Goal: Information Seeking & Learning: Learn about a topic

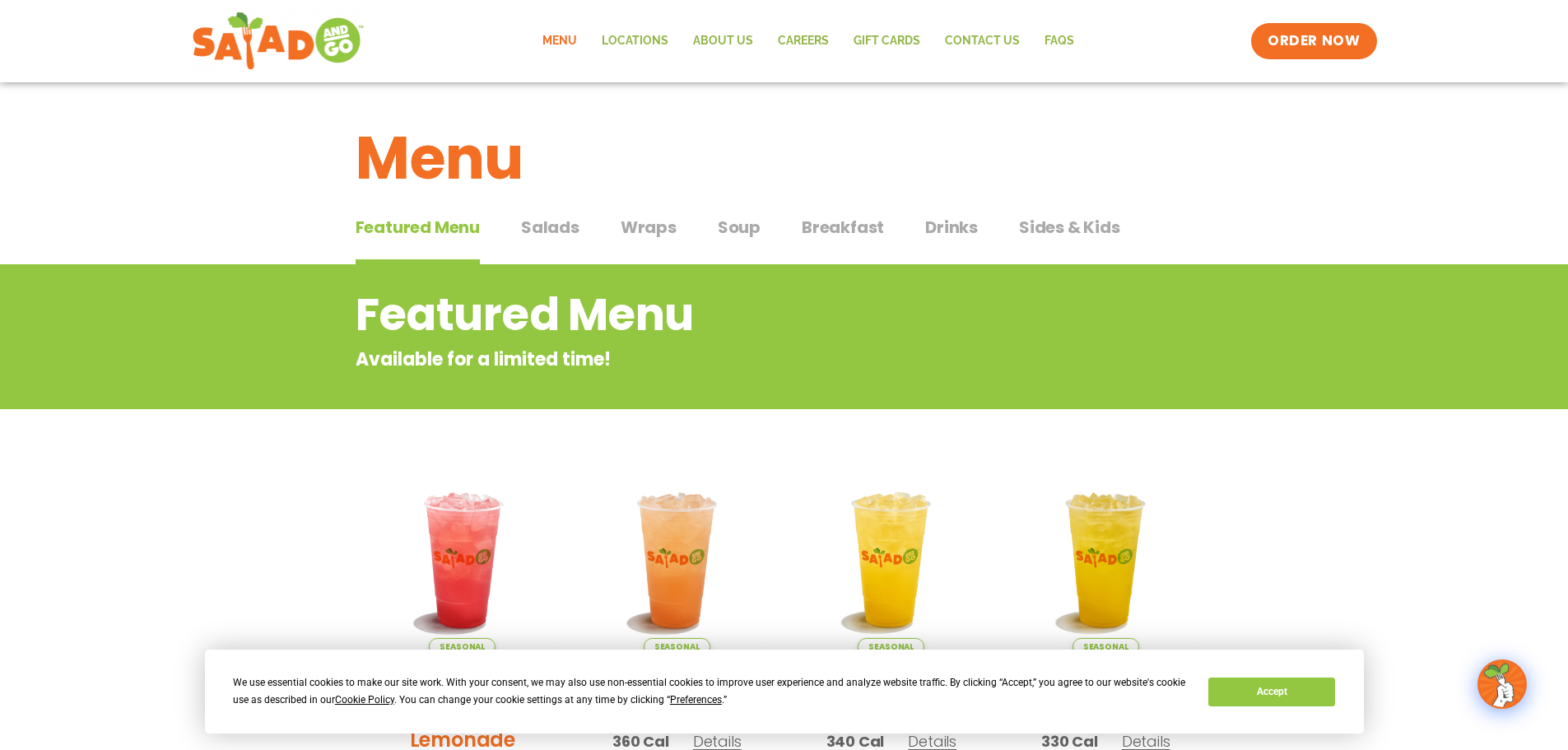
click at [675, 240] on div "Featured Menu Featured Menu Salads Salads Wraps Wraps Soup Soup Breakfast Break…" at bounding box center [784, 237] width 858 height 56
click at [662, 231] on span "Wraps" at bounding box center [649, 227] width 56 height 25
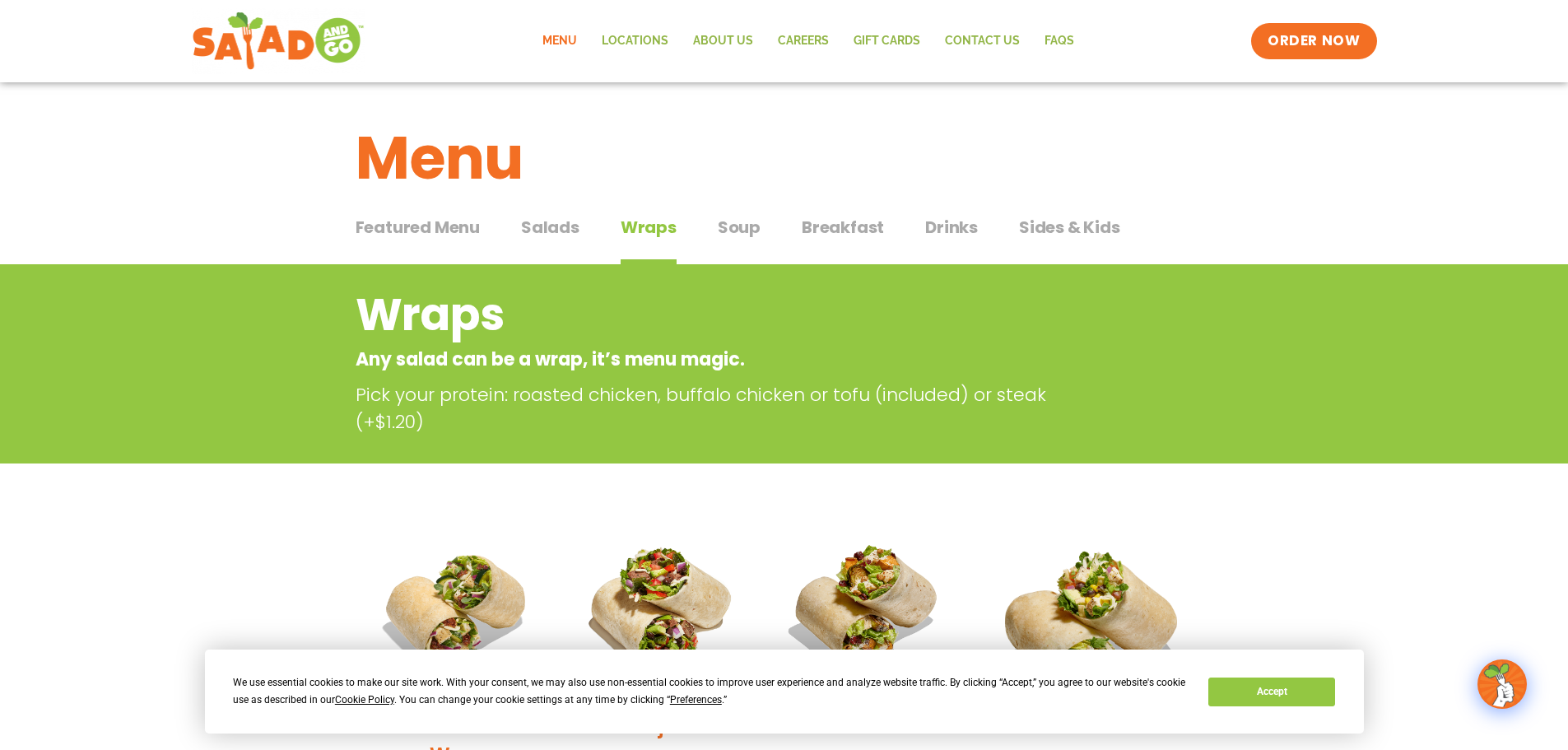
click at [553, 230] on span "Salads" at bounding box center [550, 227] width 59 height 25
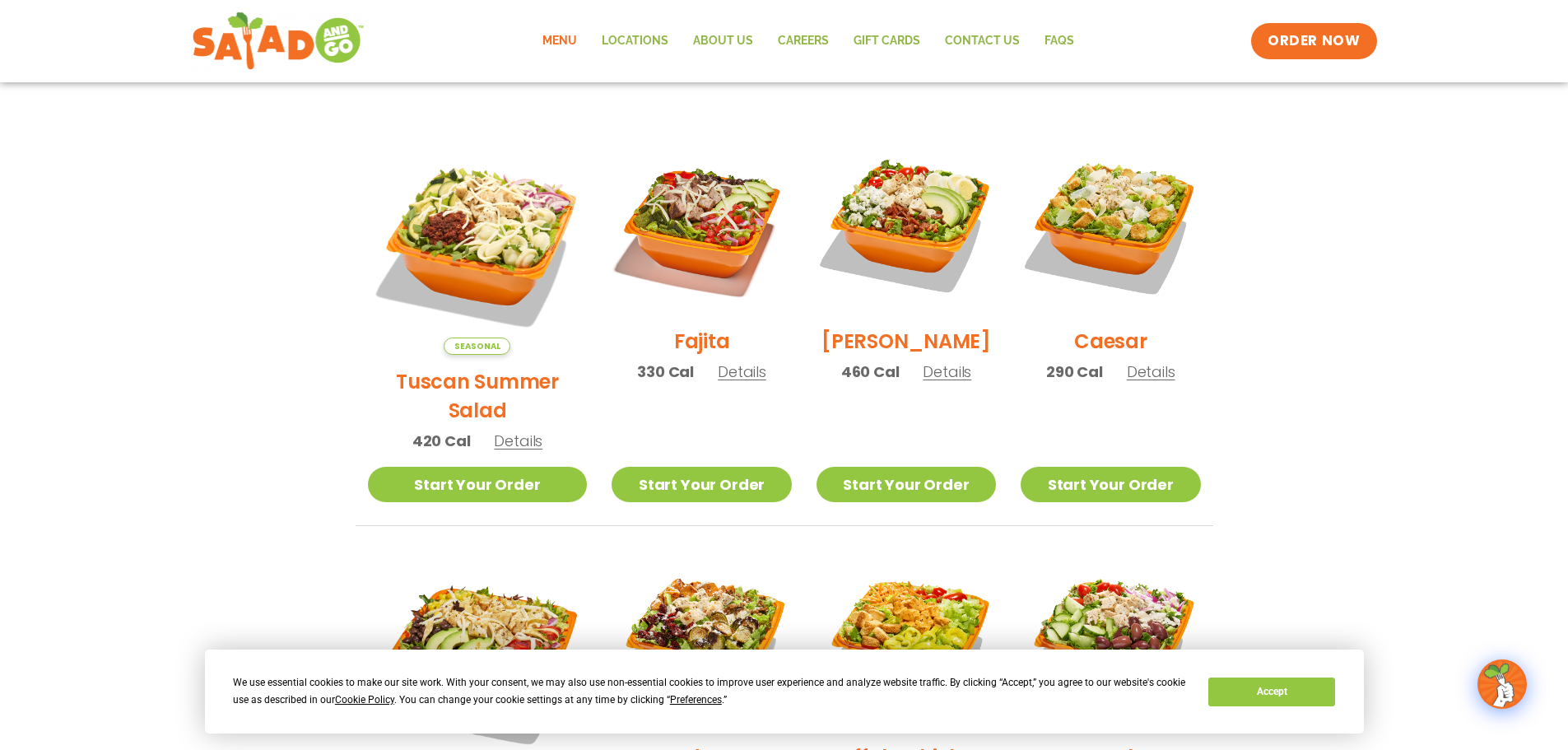
scroll to position [494, 0]
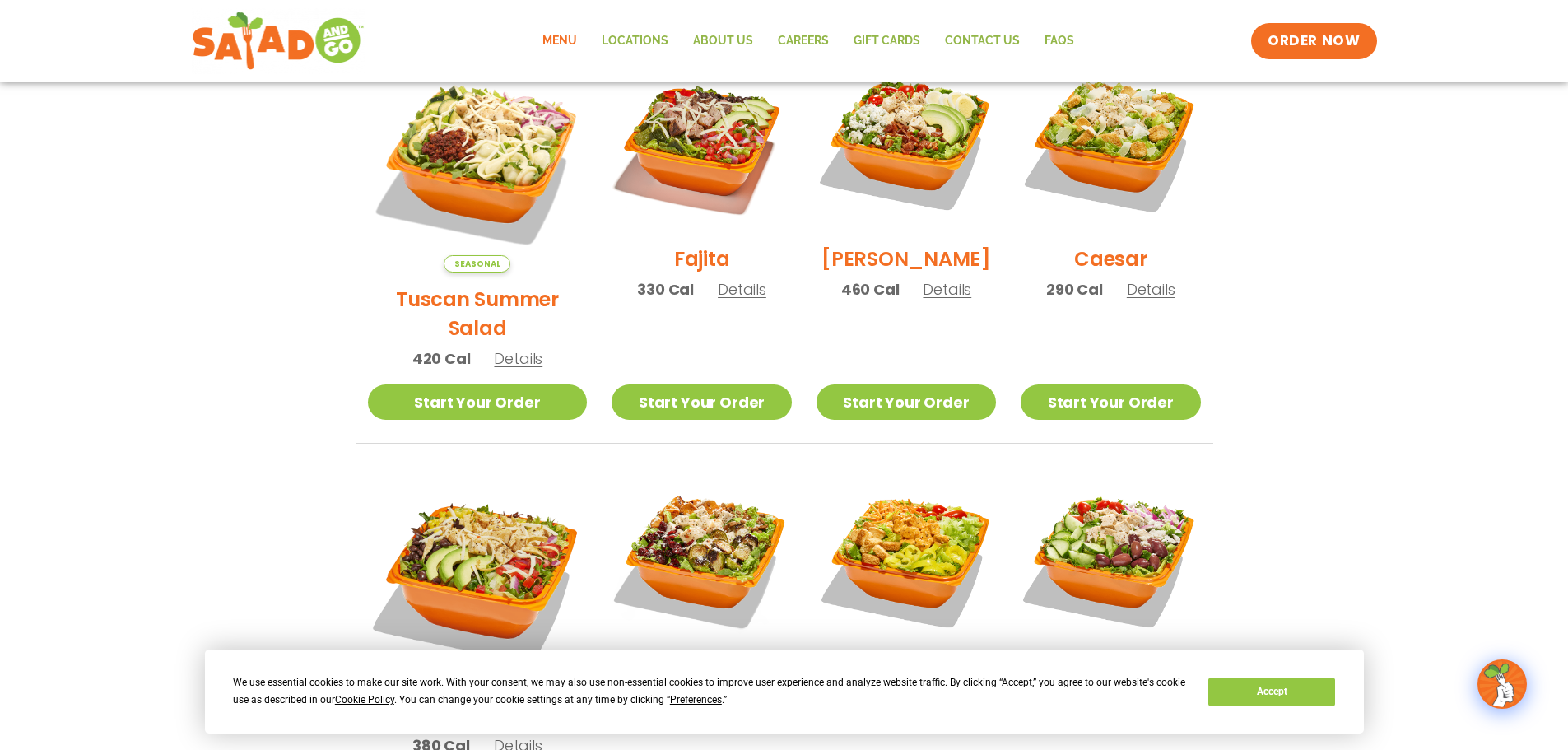
click at [731, 298] on span "Details" at bounding box center [742, 289] width 48 height 20
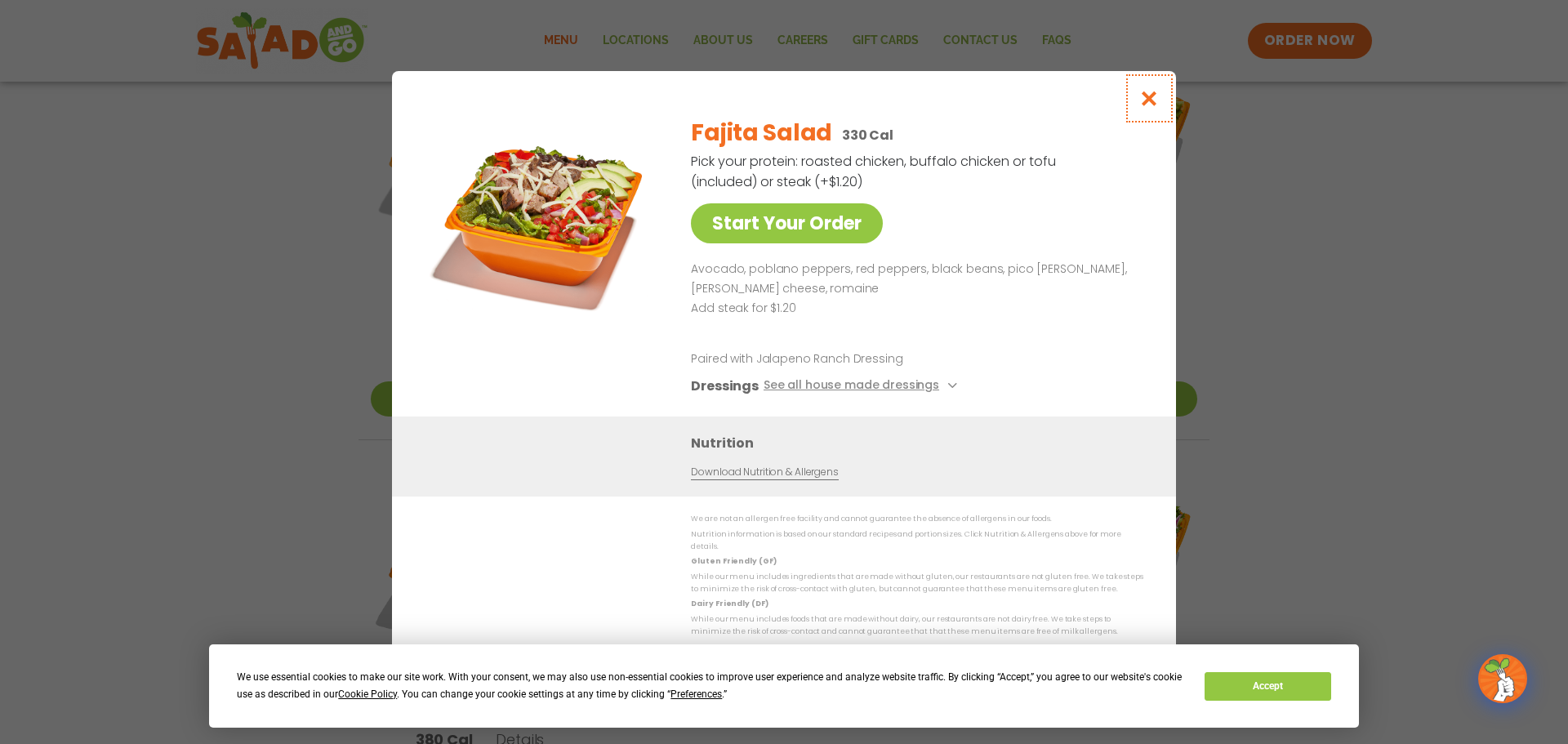
click at [1155, 103] on icon "Close modal" at bounding box center [1149, 98] width 20 height 17
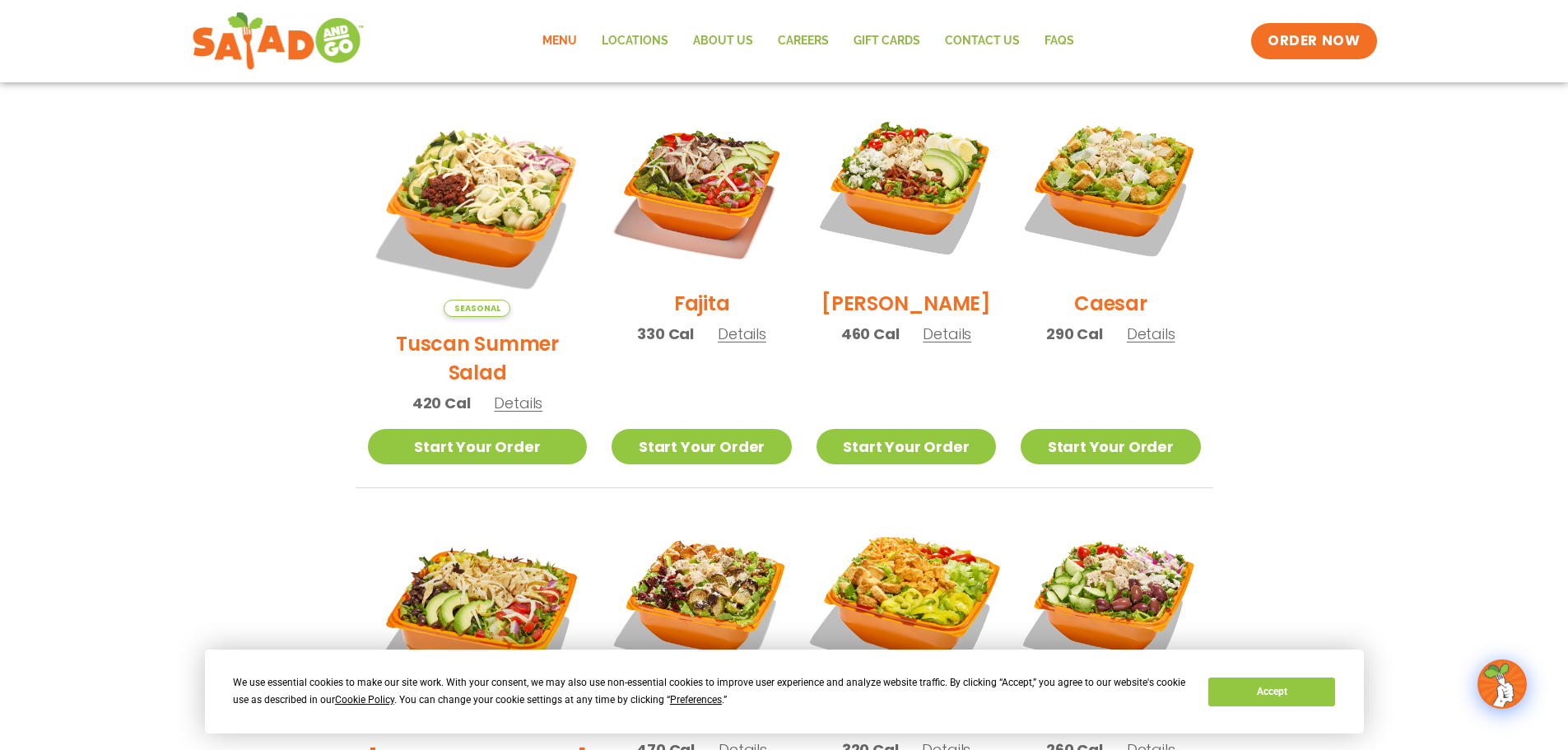
scroll to position [412, 0]
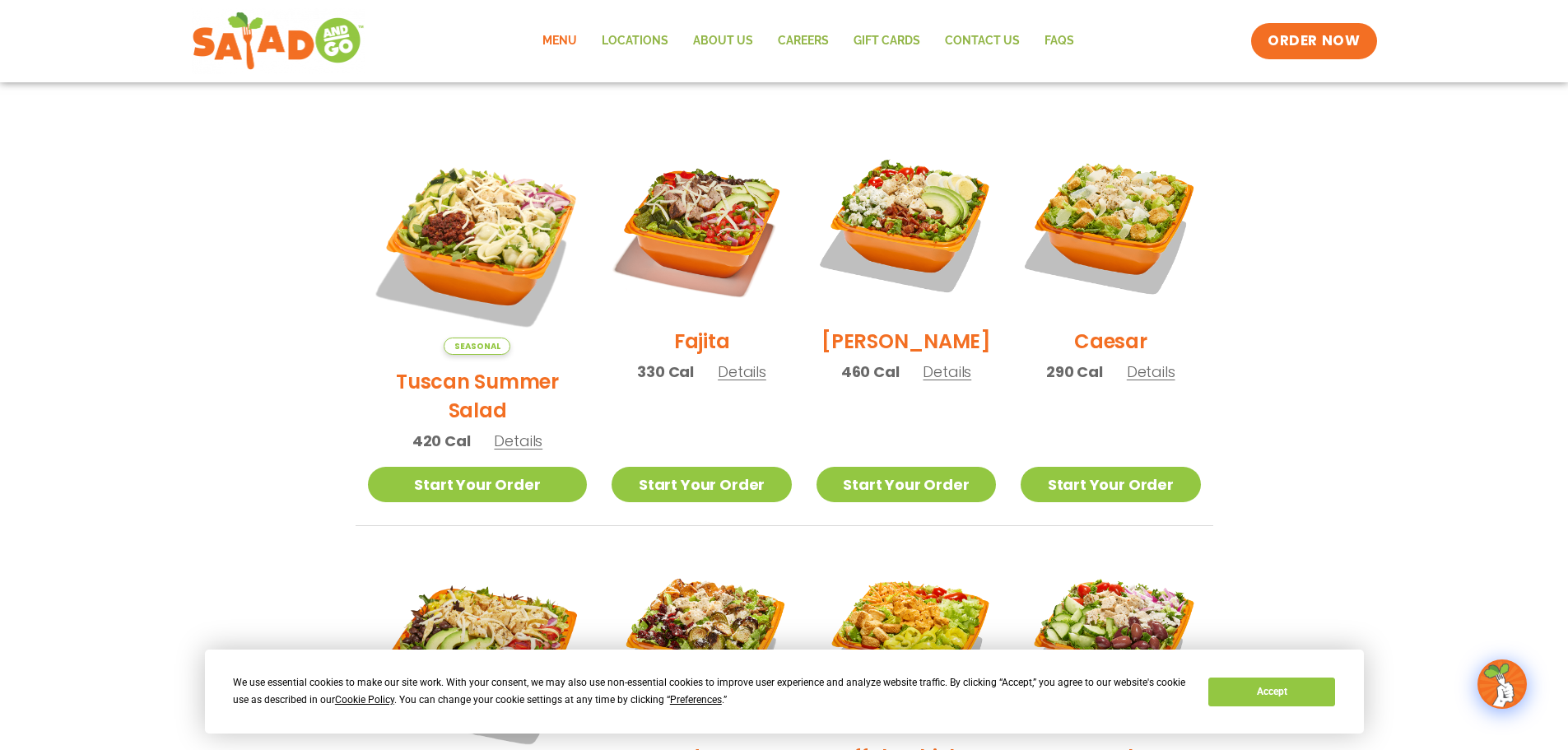
click at [1154, 382] on span "Details" at bounding box center [1151, 371] width 48 height 20
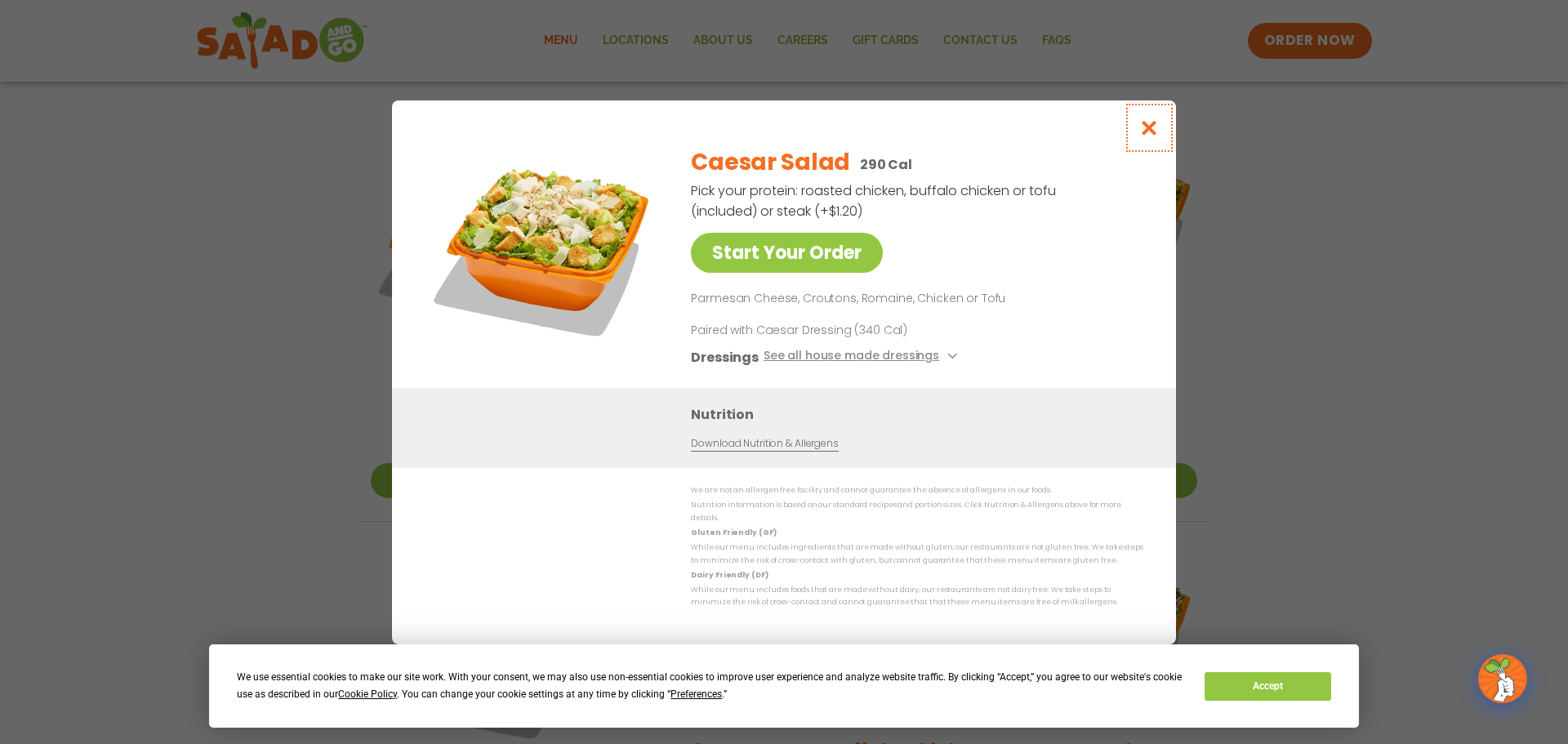
click at [1138, 146] on button "Close modal" at bounding box center [1150, 127] width 53 height 54
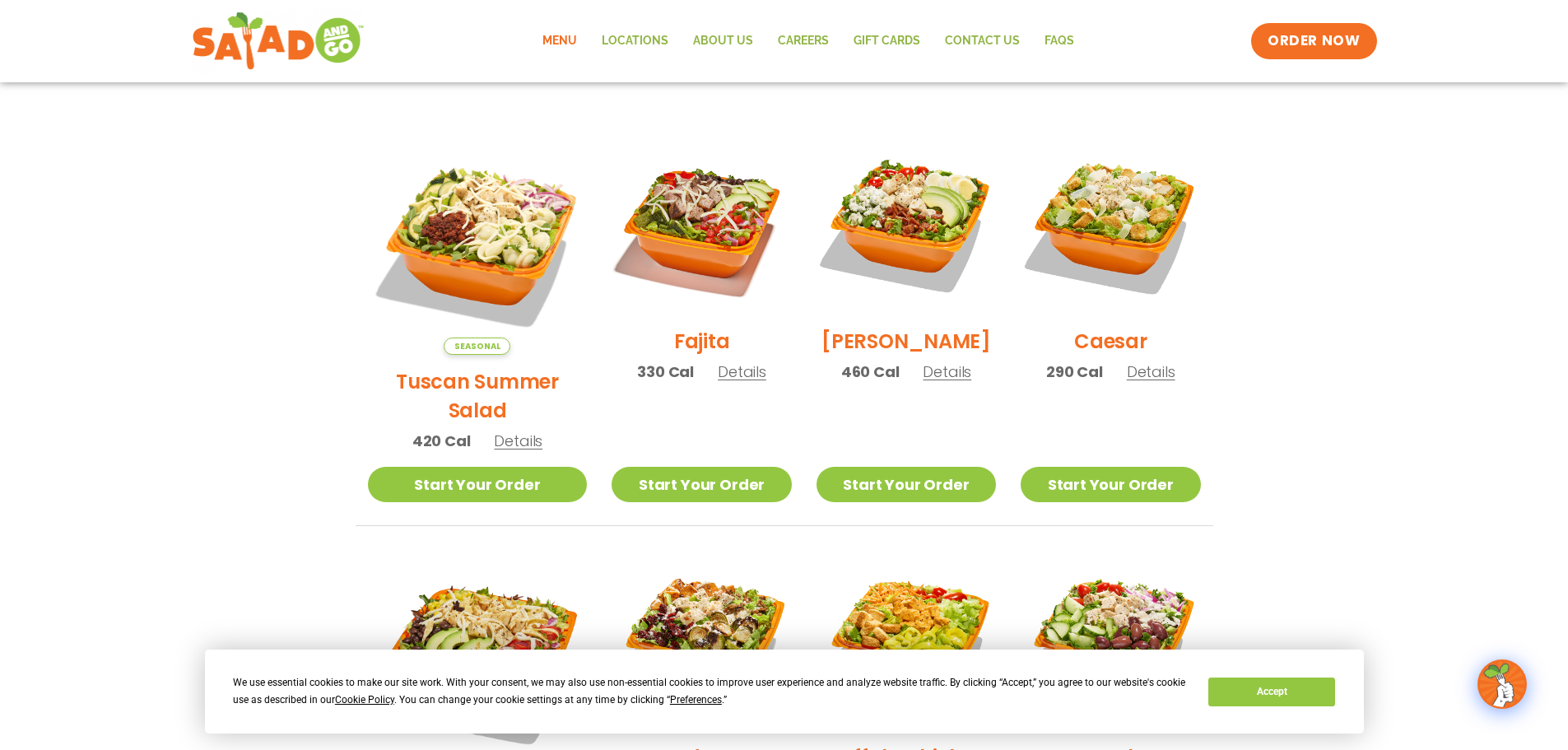
click at [513, 430] on span "Details" at bounding box center [518, 440] width 48 height 20
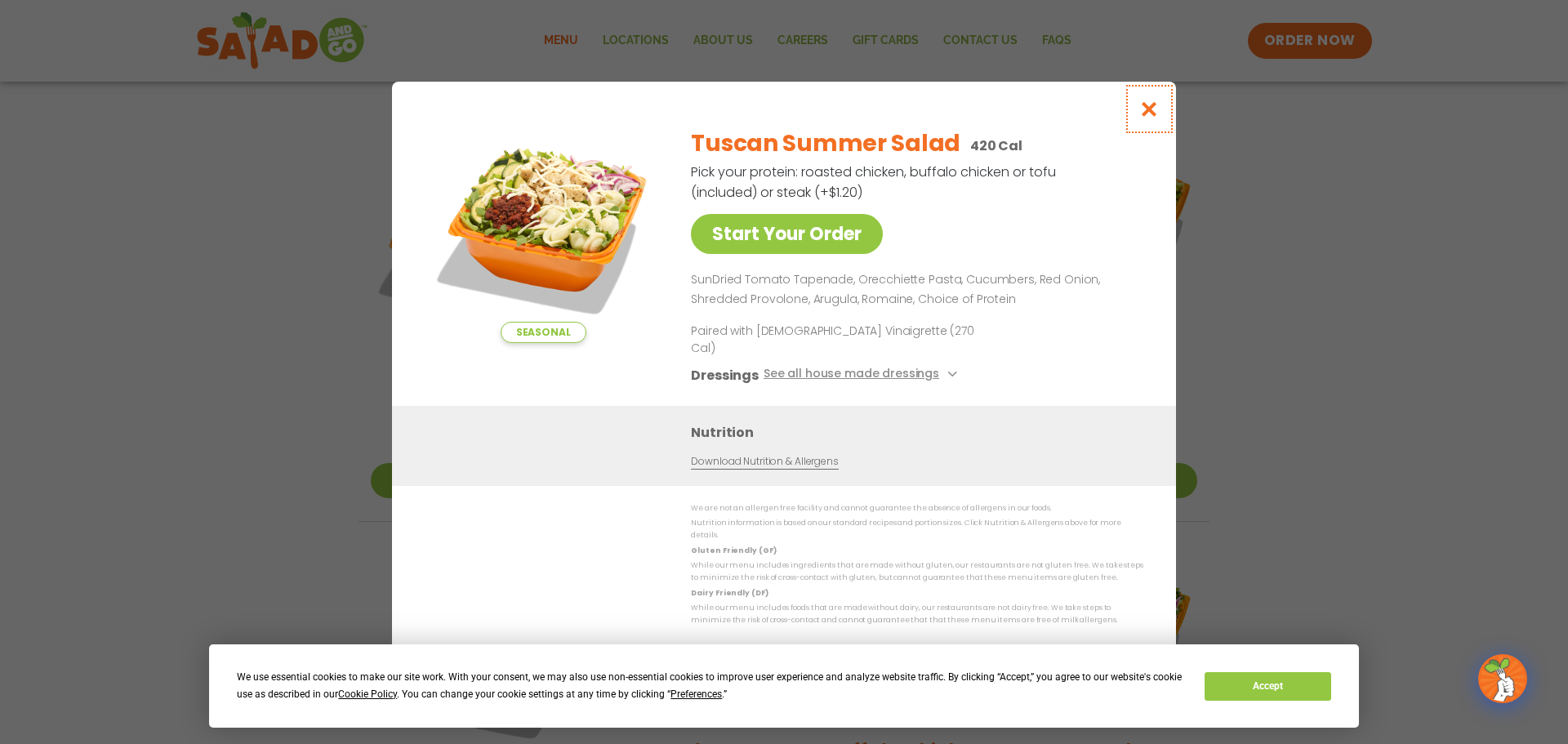
click at [1153, 117] on icon "Close modal" at bounding box center [1149, 109] width 20 height 17
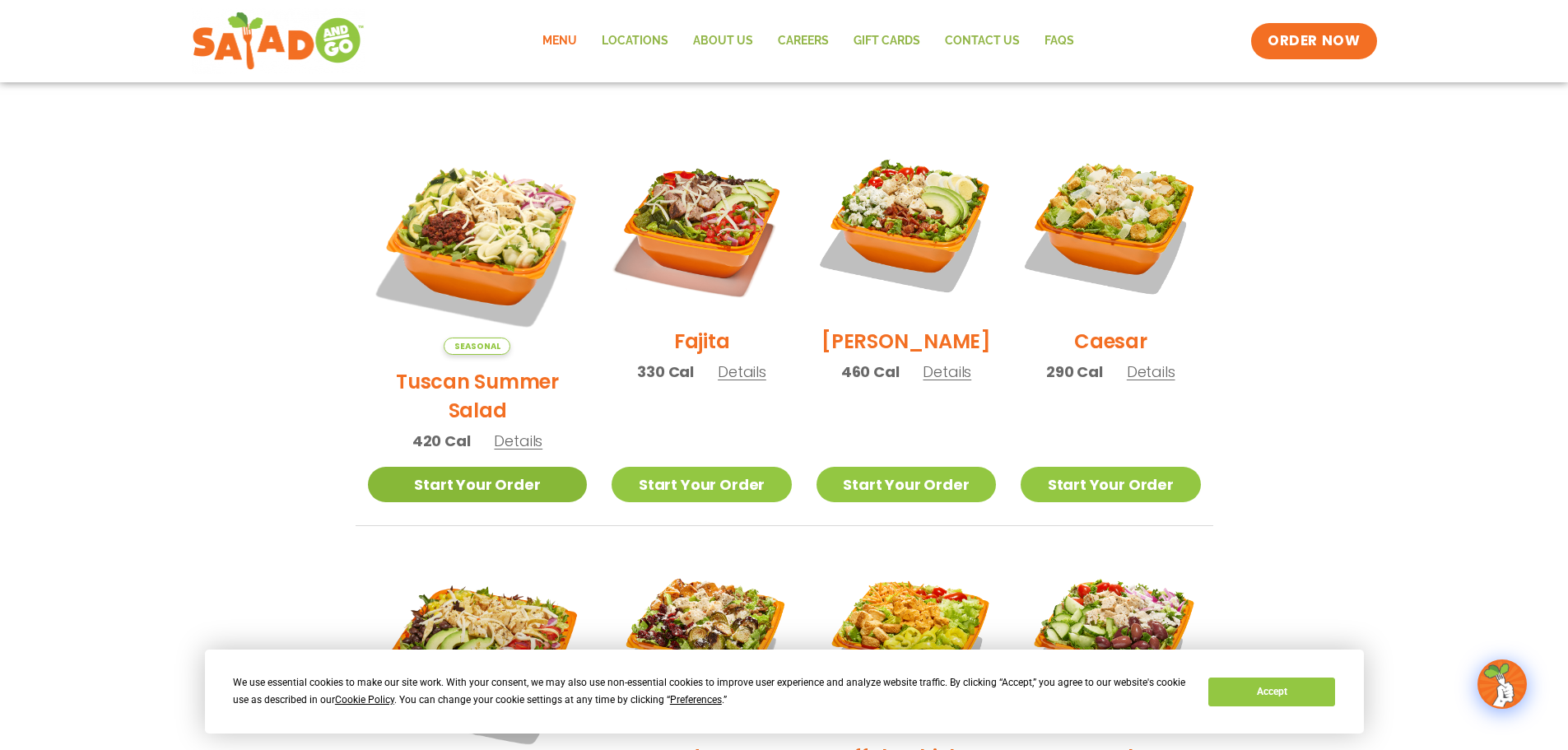
click at [490, 467] on link "Start Your Order" at bounding box center [477, 484] width 219 height 36
click at [510, 430] on span "Details" at bounding box center [518, 440] width 48 height 20
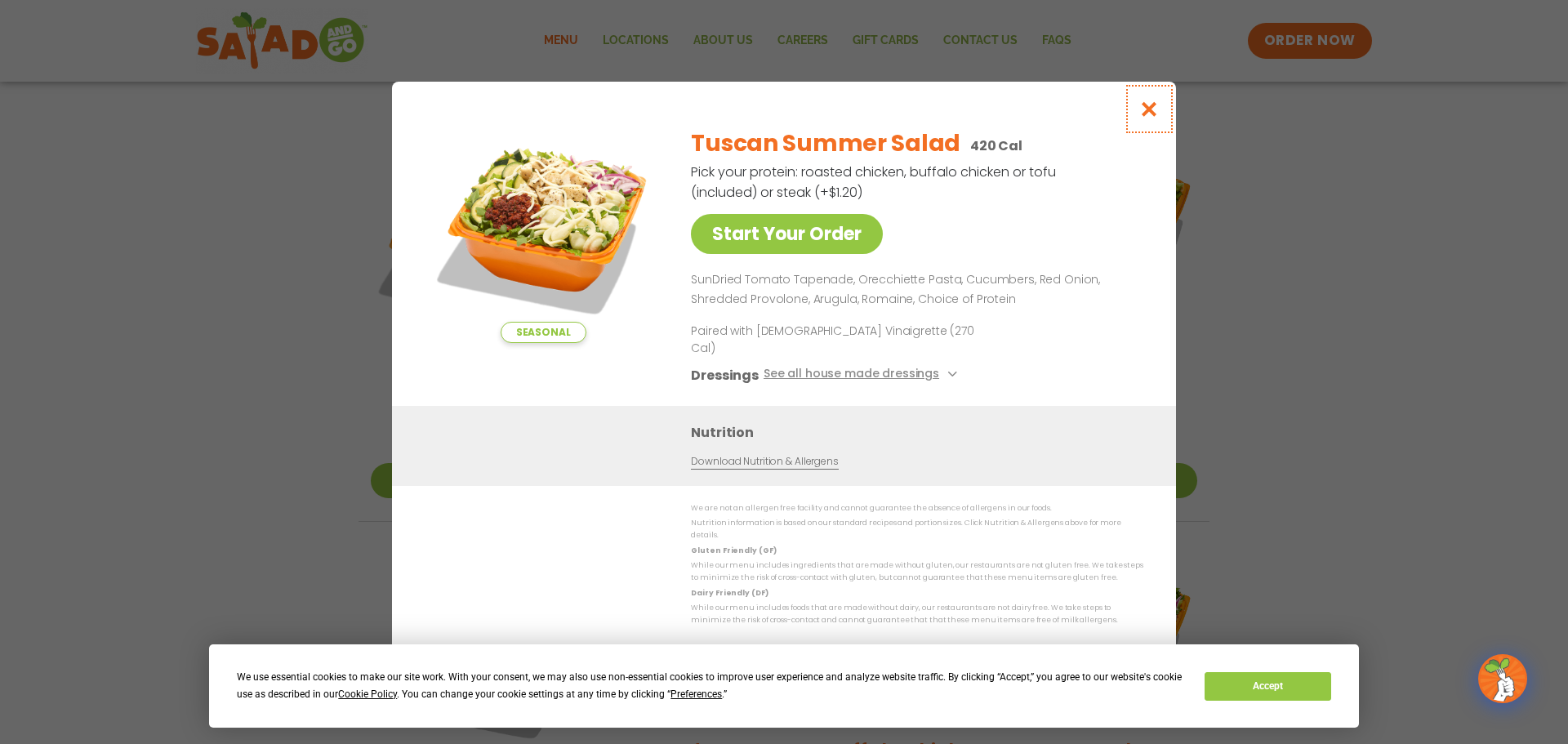
click at [1150, 117] on icon "Close modal" at bounding box center [1149, 109] width 20 height 17
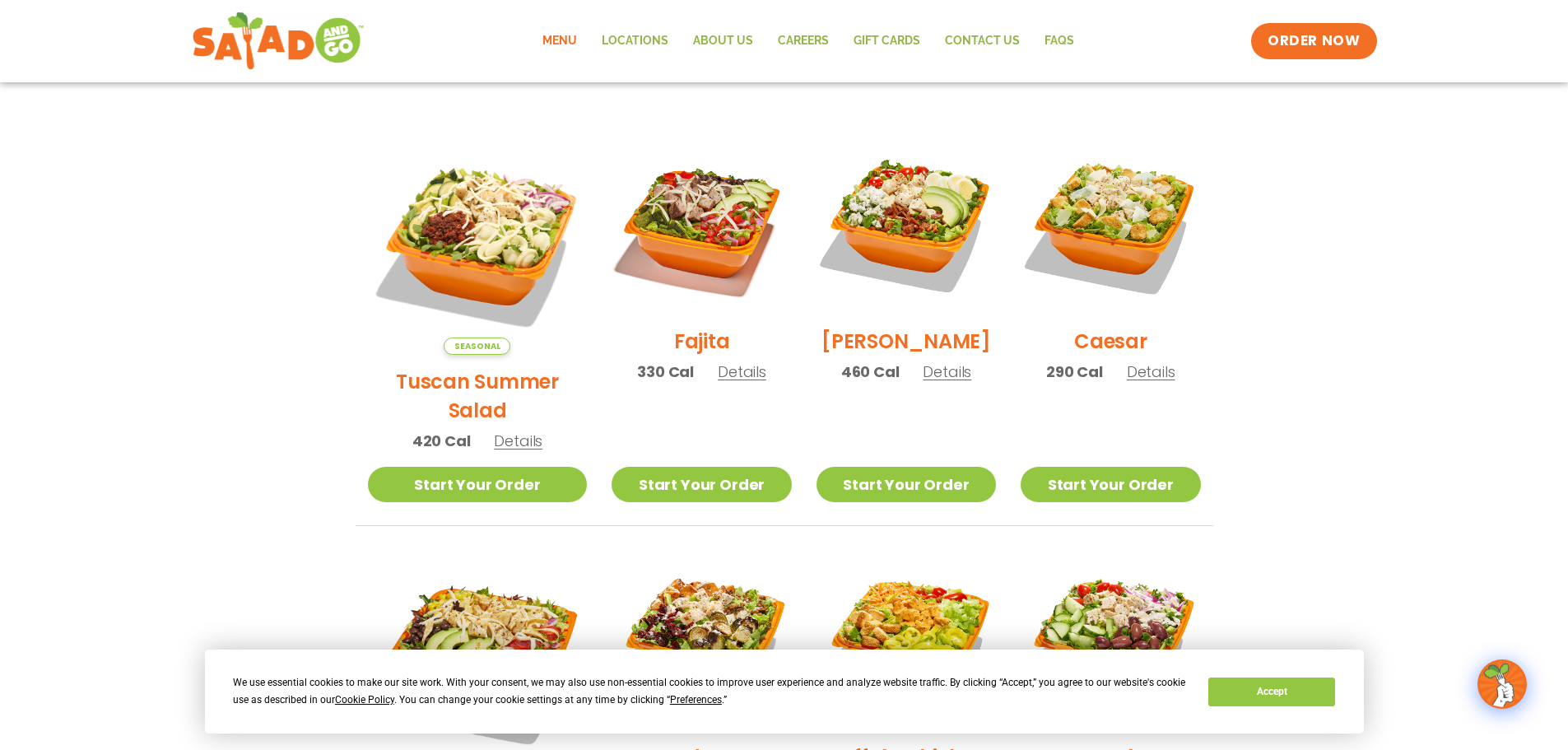
click at [727, 382] on span "Details" at bounding box center [742, 371] width 48 height 20
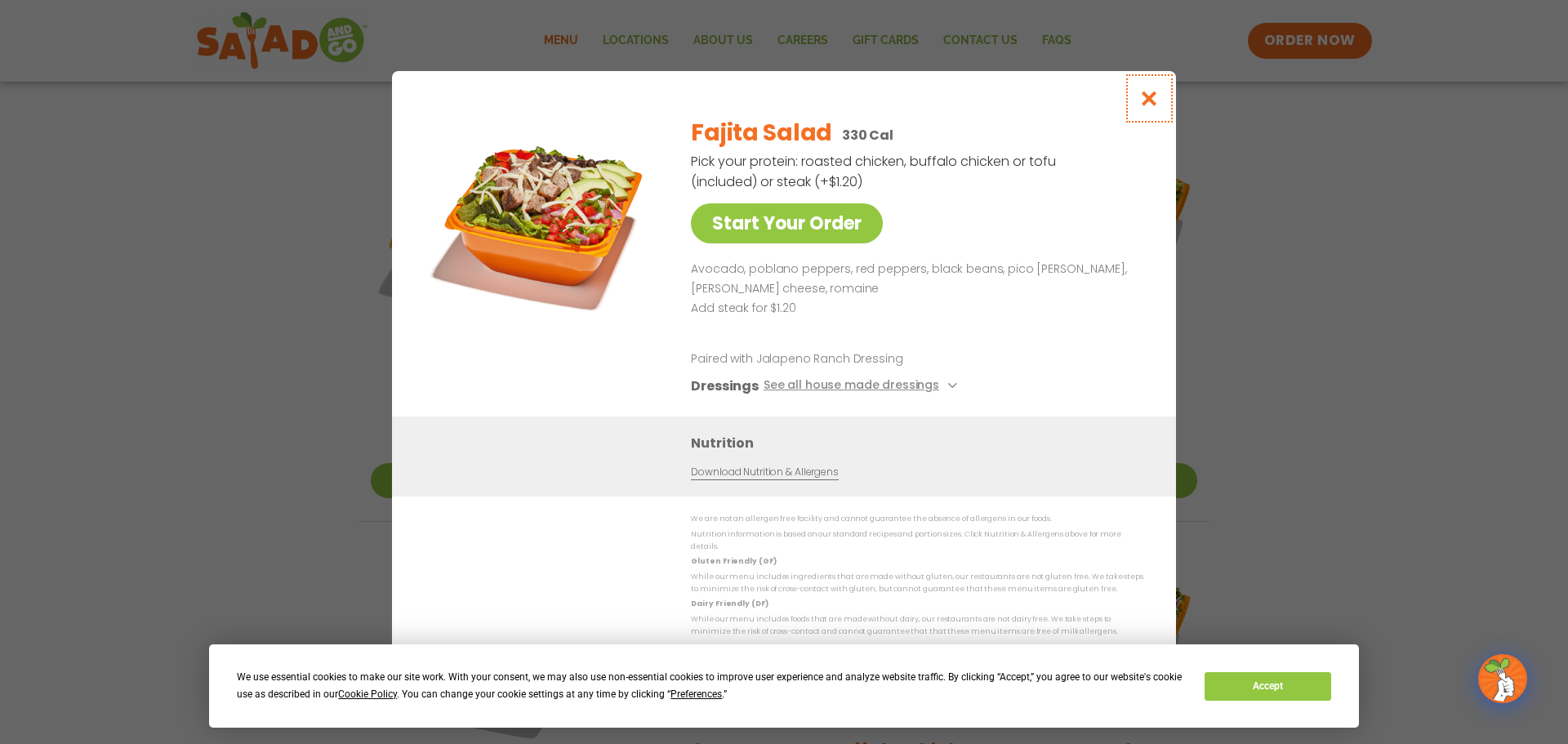
click at [1149, 104] on icon "Close modal" at bounding box center [1149, 98] width 20 height 17
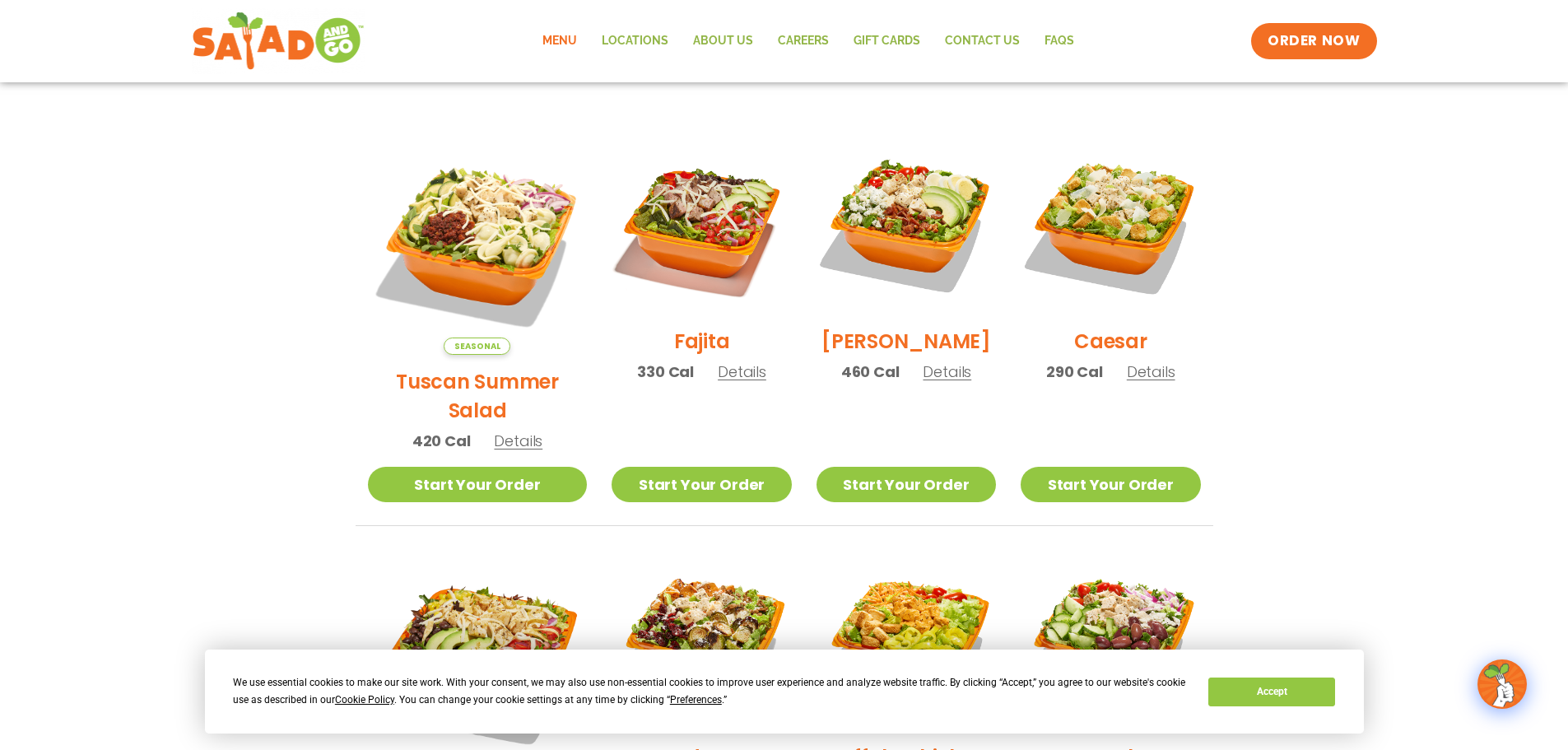
click at [732, 382] on span "Details" at bounding box center [742, 371] width 48 height 20
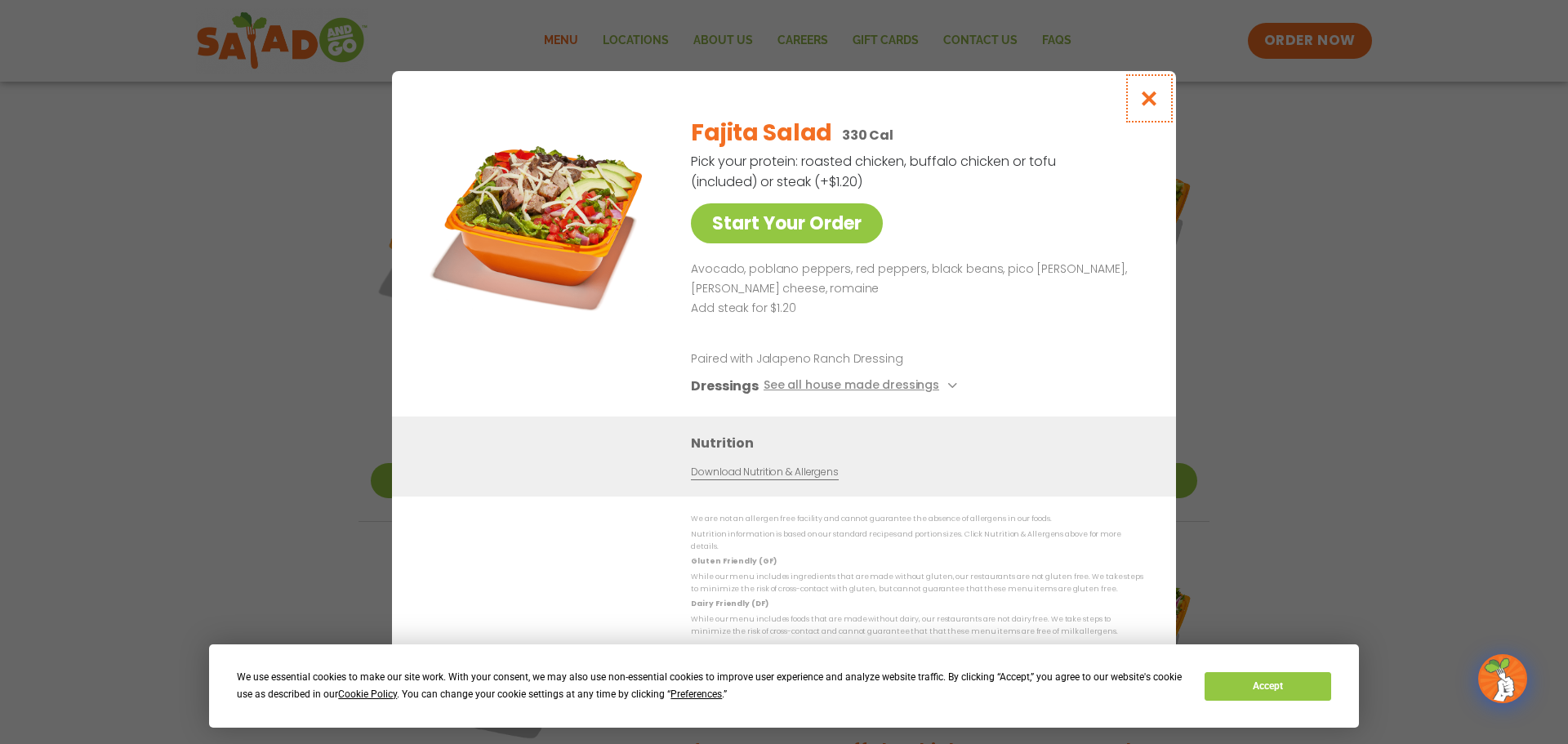
click at [1155, 105] on icon "Close modal" at bounding box center [1149, 98] width 20 height 17
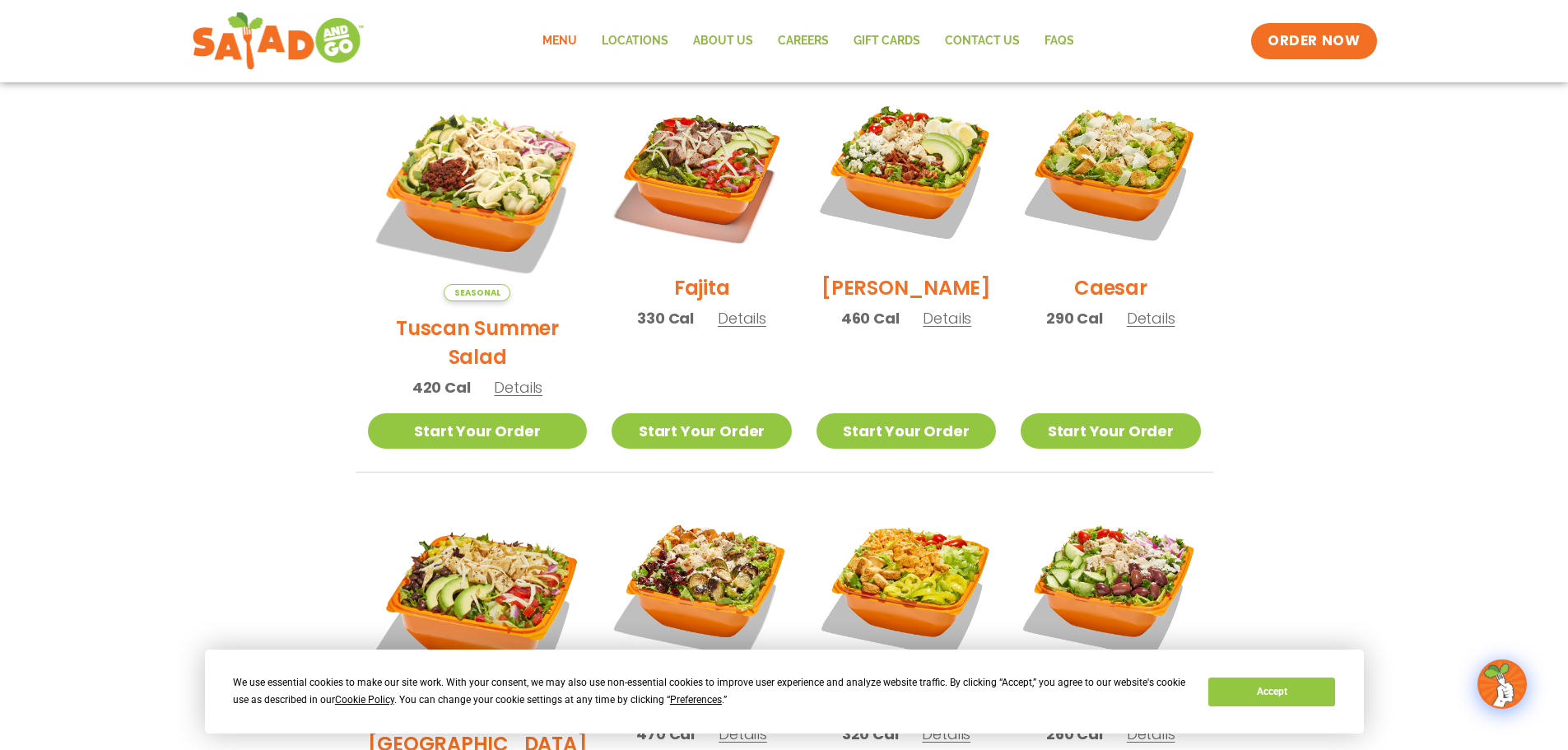
scroll to position [494, 0]
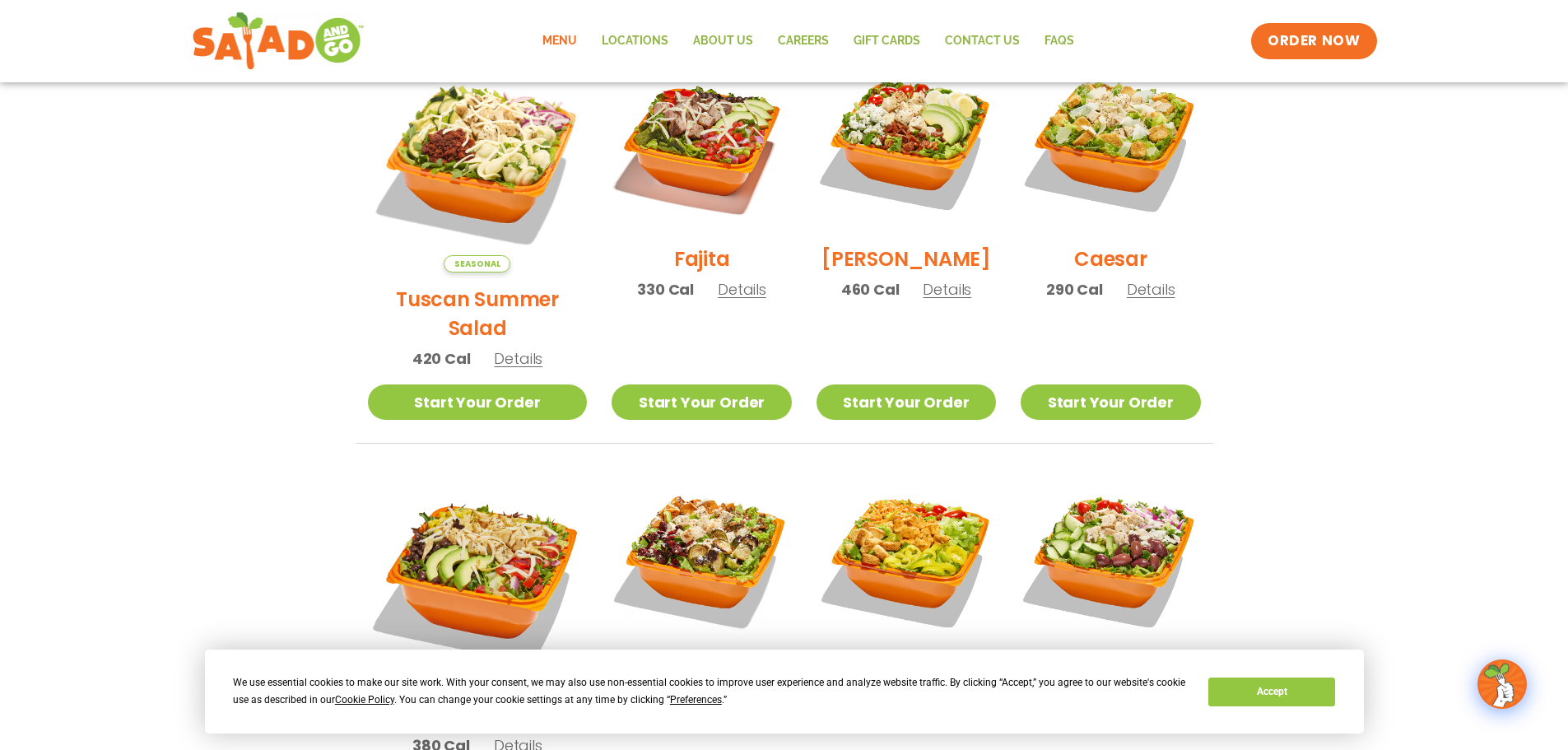
click at [718, 299] on span "Details" at bounding box center [742, 289] width 48 height 20
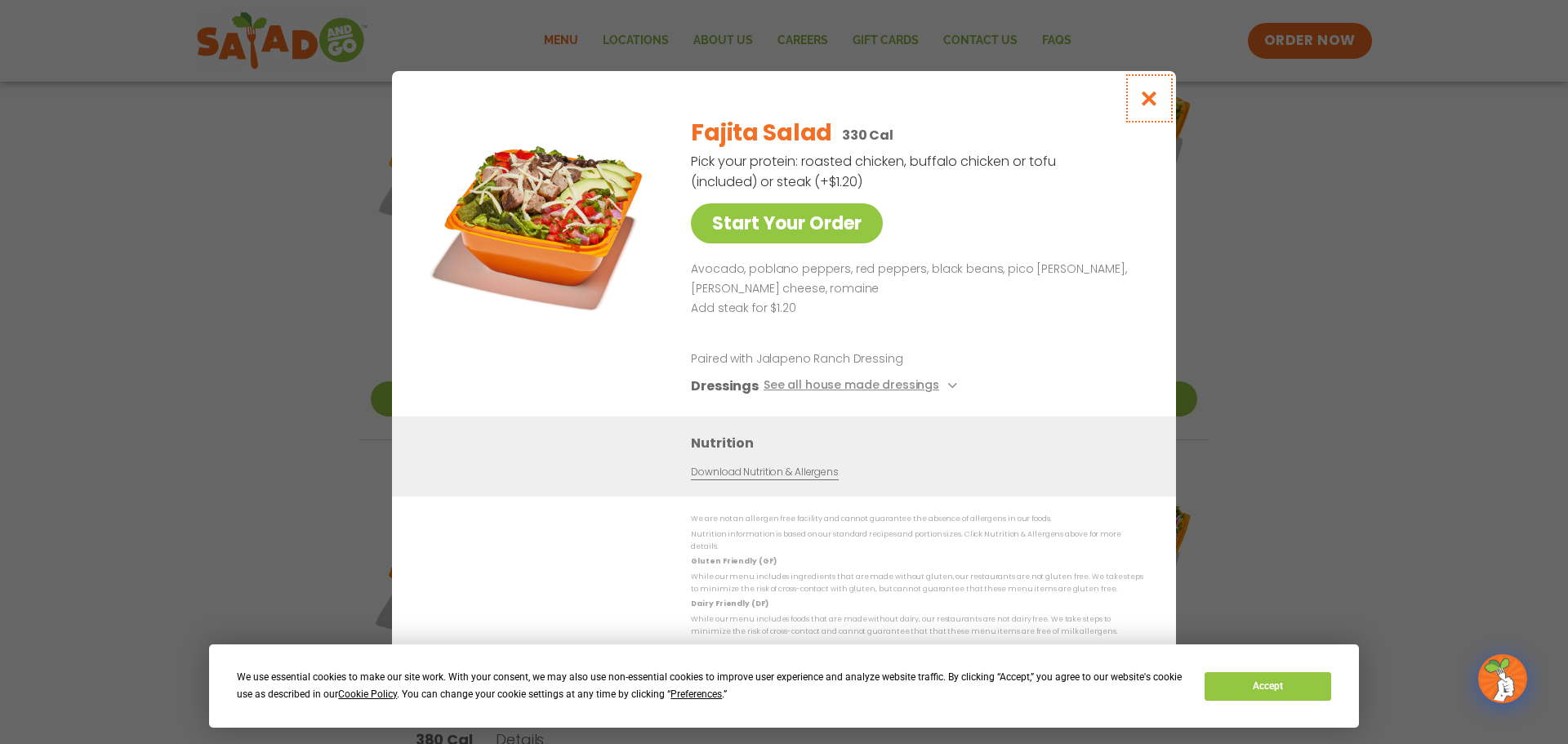
click at [1148, 107] on icon "Close modal" at bounding box center [1149, 98] width 20 height 17
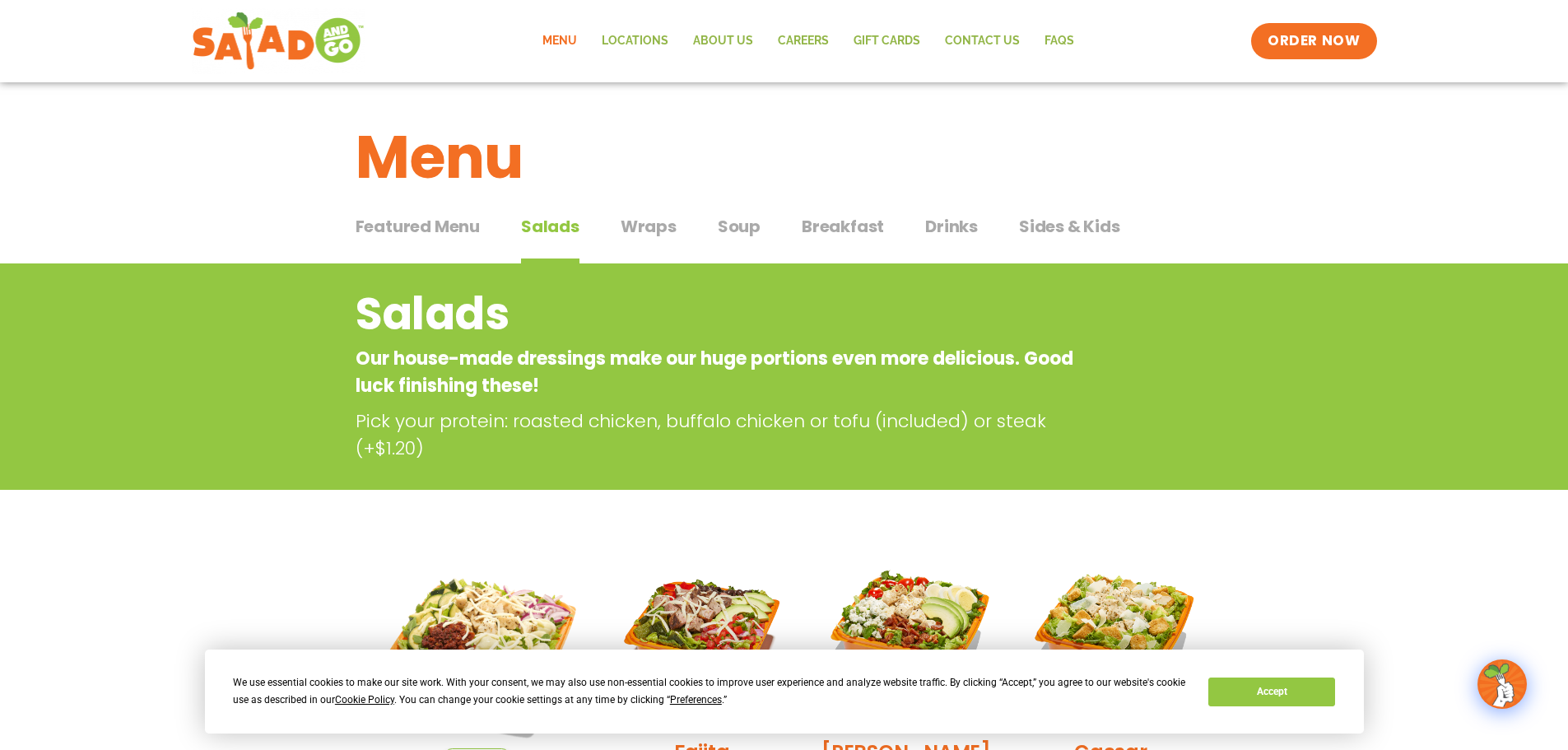
scroll to position [0, 0]
click at [1098, 222] on span "Sides & Kids" at bounding box center [1069, 227] width 101 height 25
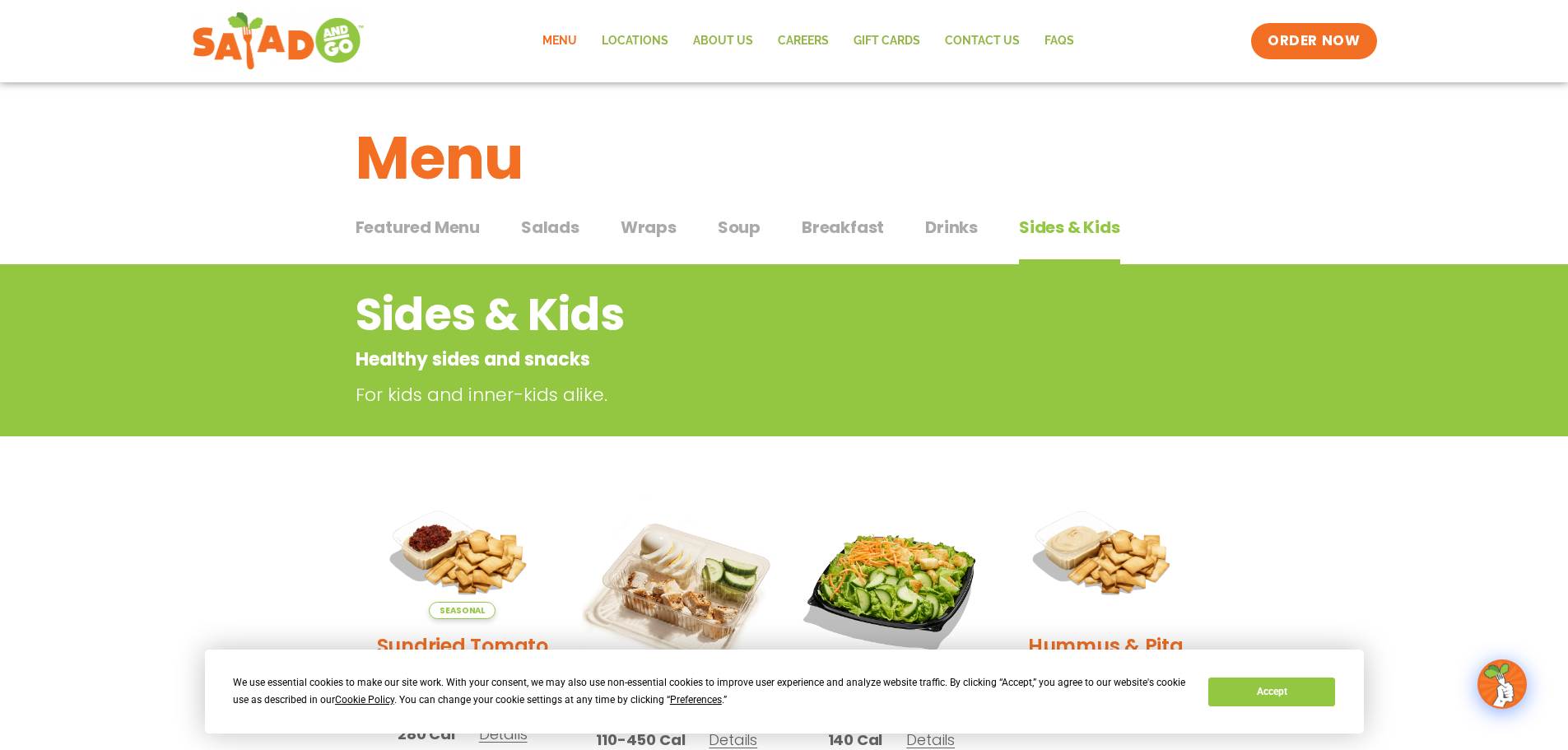
click at [958, 234] on span "Drinks" at bounding box center [951, 227] width 53 height 25
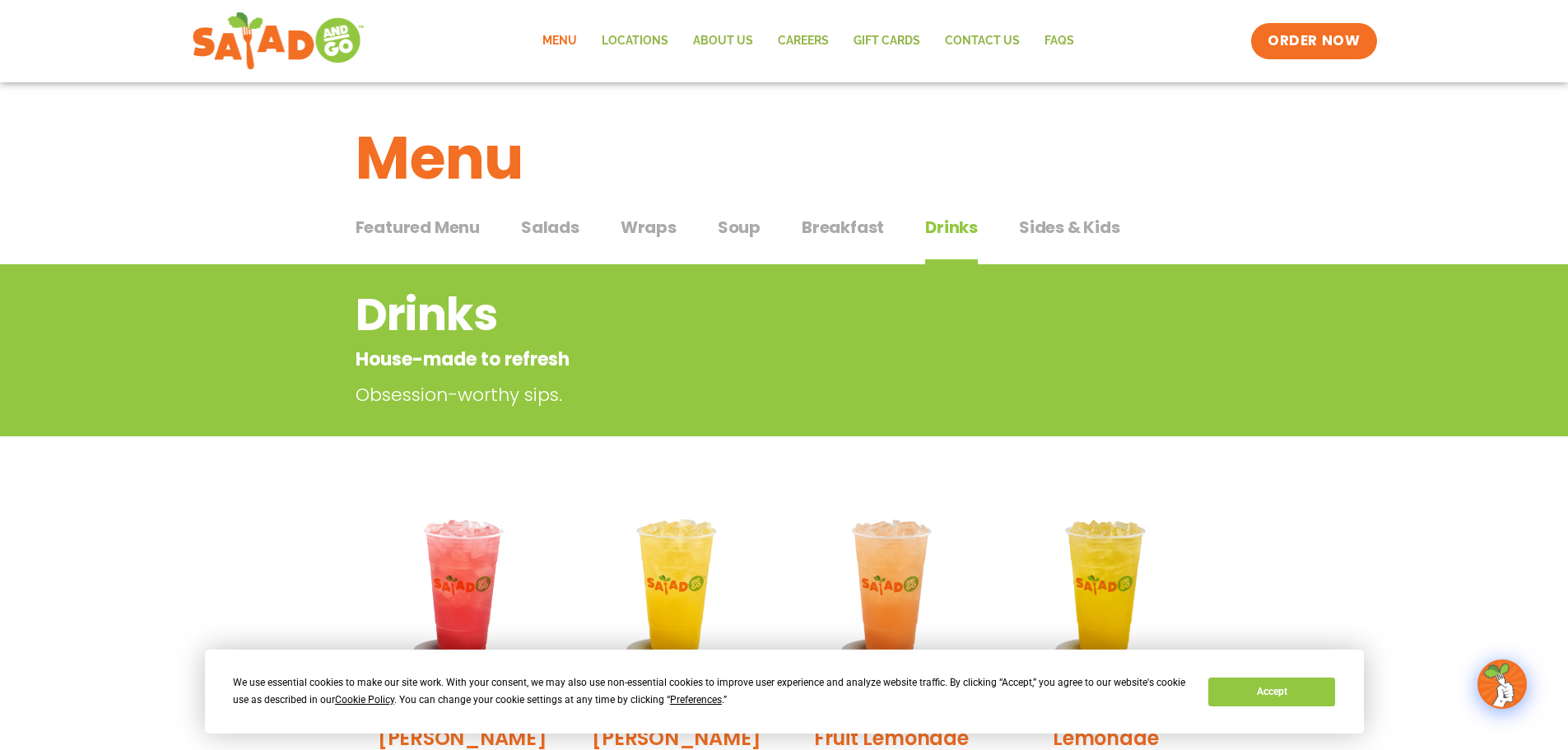
click at [821, 235] on span "Breakfast" at bounding box center [843, 227] width 83 height 25
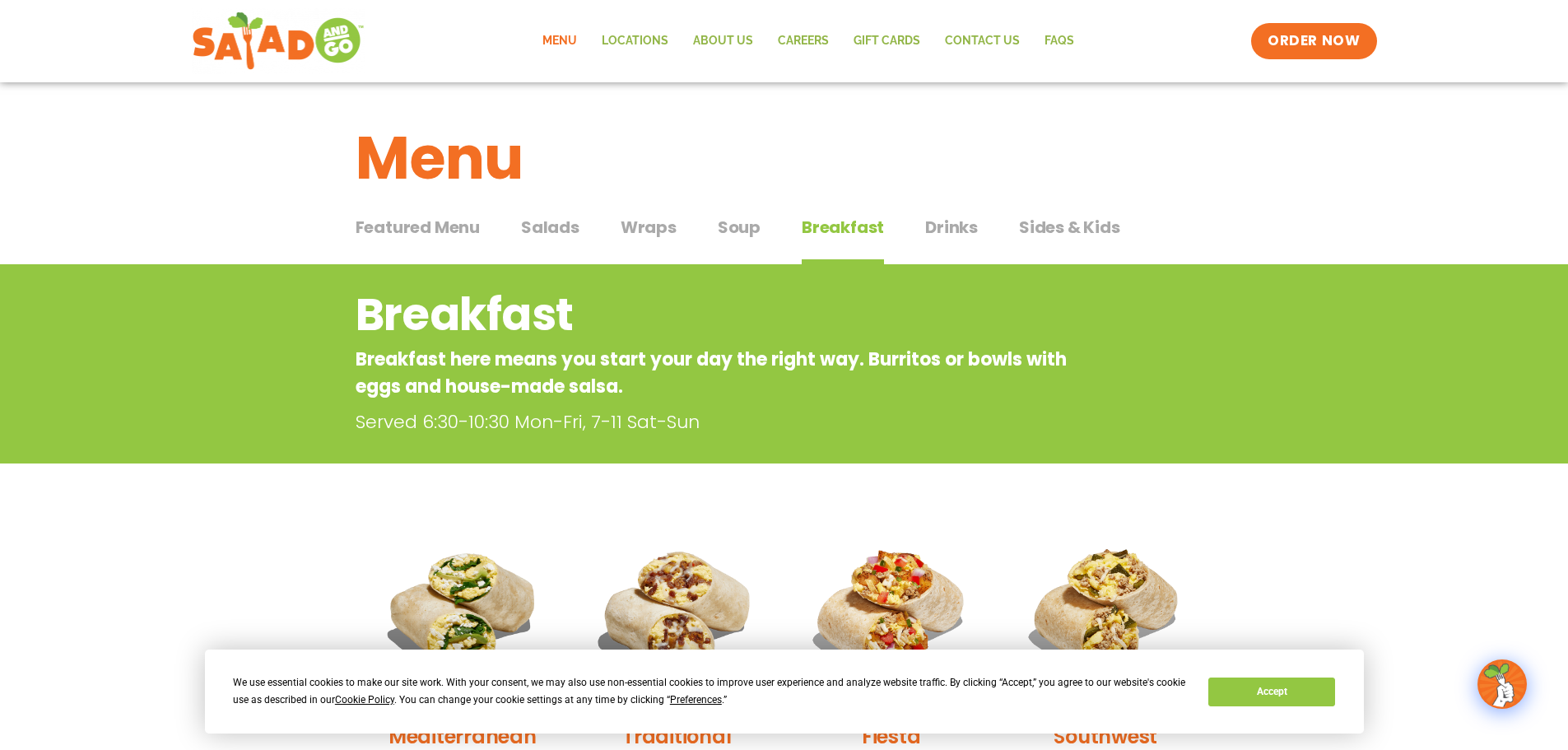
click at [754, 235] on span "Soup" at bounding box center [739, 227] width 42 height 25
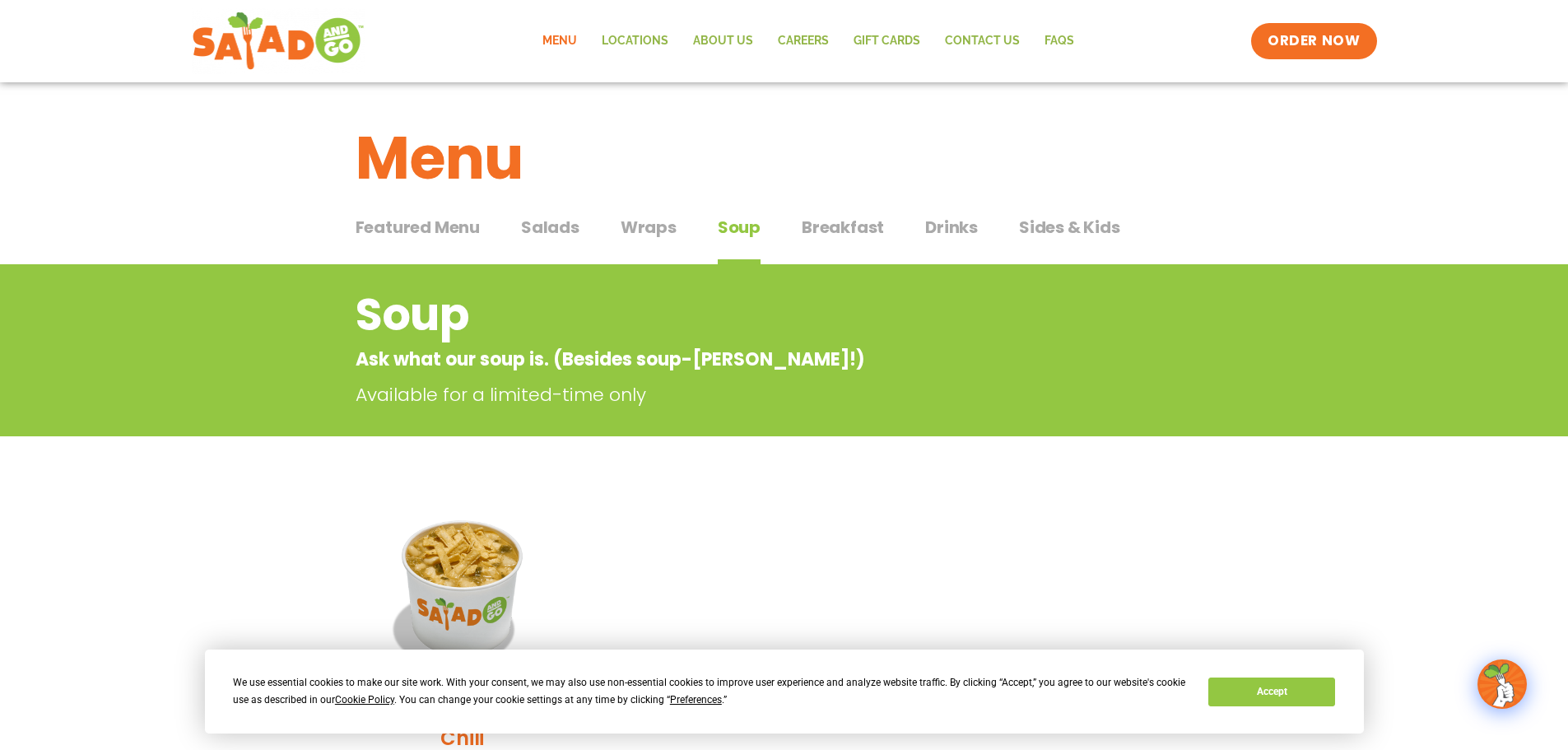
click at [661, 236] on span "Wraps" at bounding box center [649, 227] width 56 height 25
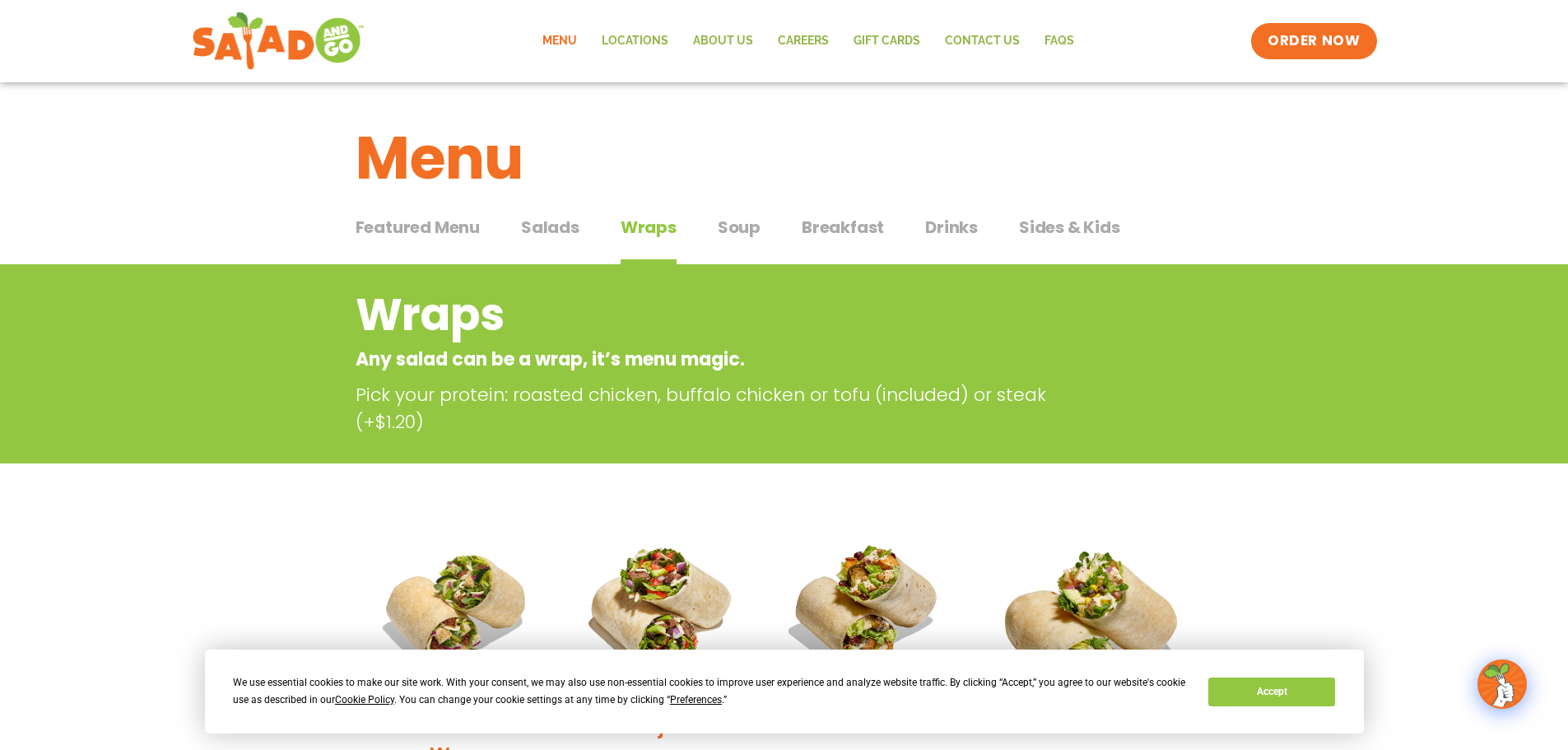
click at [562, 233] on span "Salads" at bounding box center [550, 227] width 59 height 25
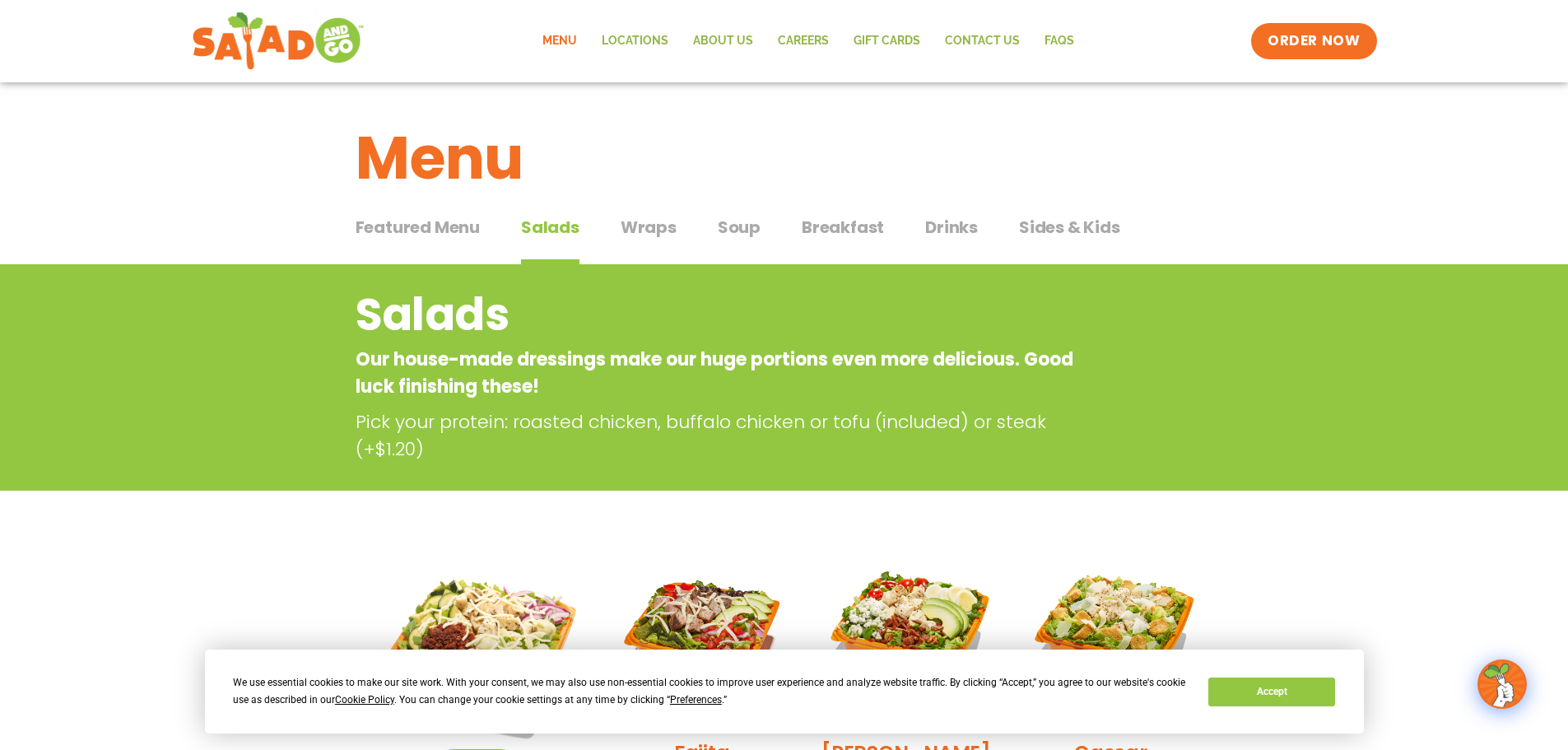
click at [447, 230] on span "Featured Menu" at bounding box center [417, 227] width 124 height 25
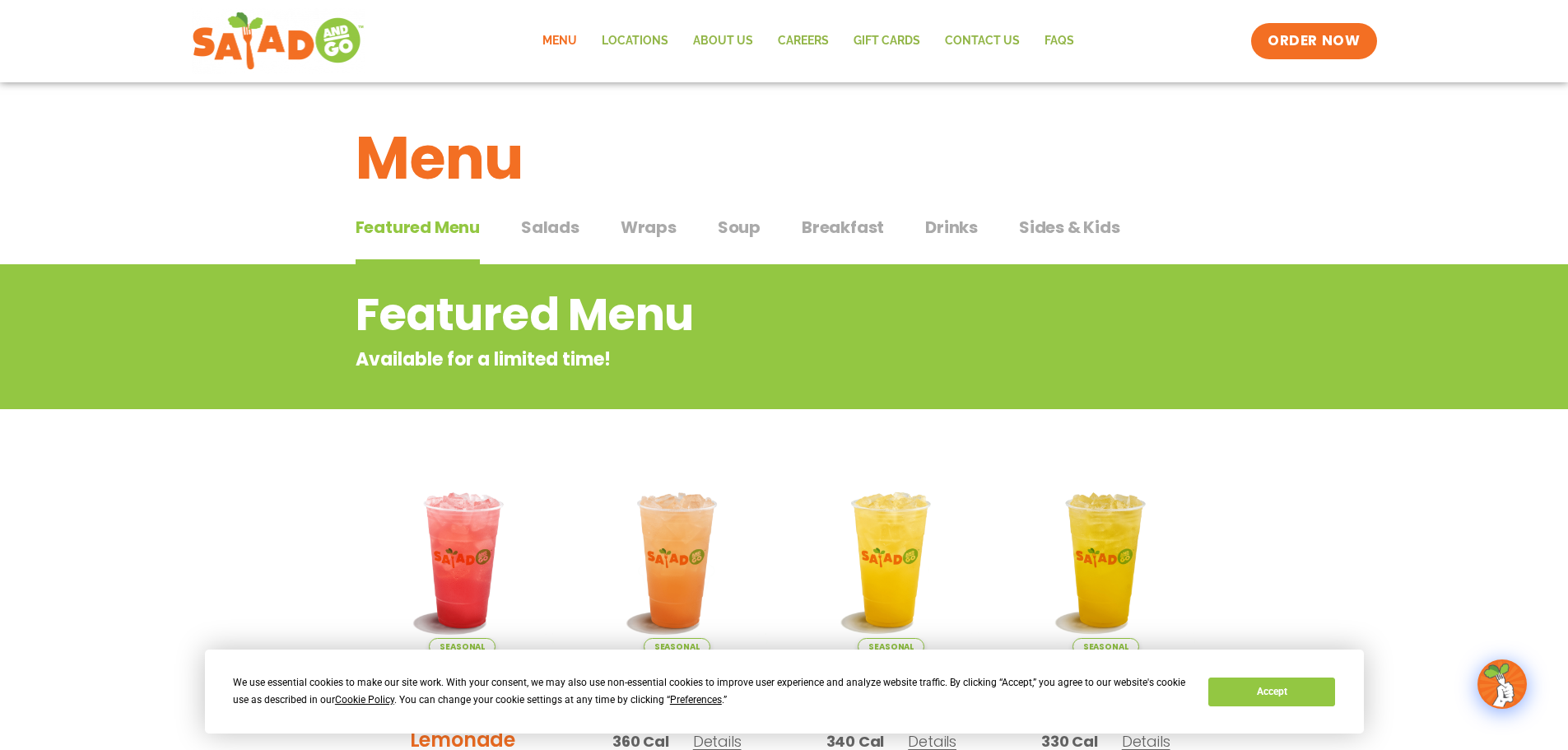
click at [566, 220] on span "Salads" at bounding box center [550, 227] width 59 height 25
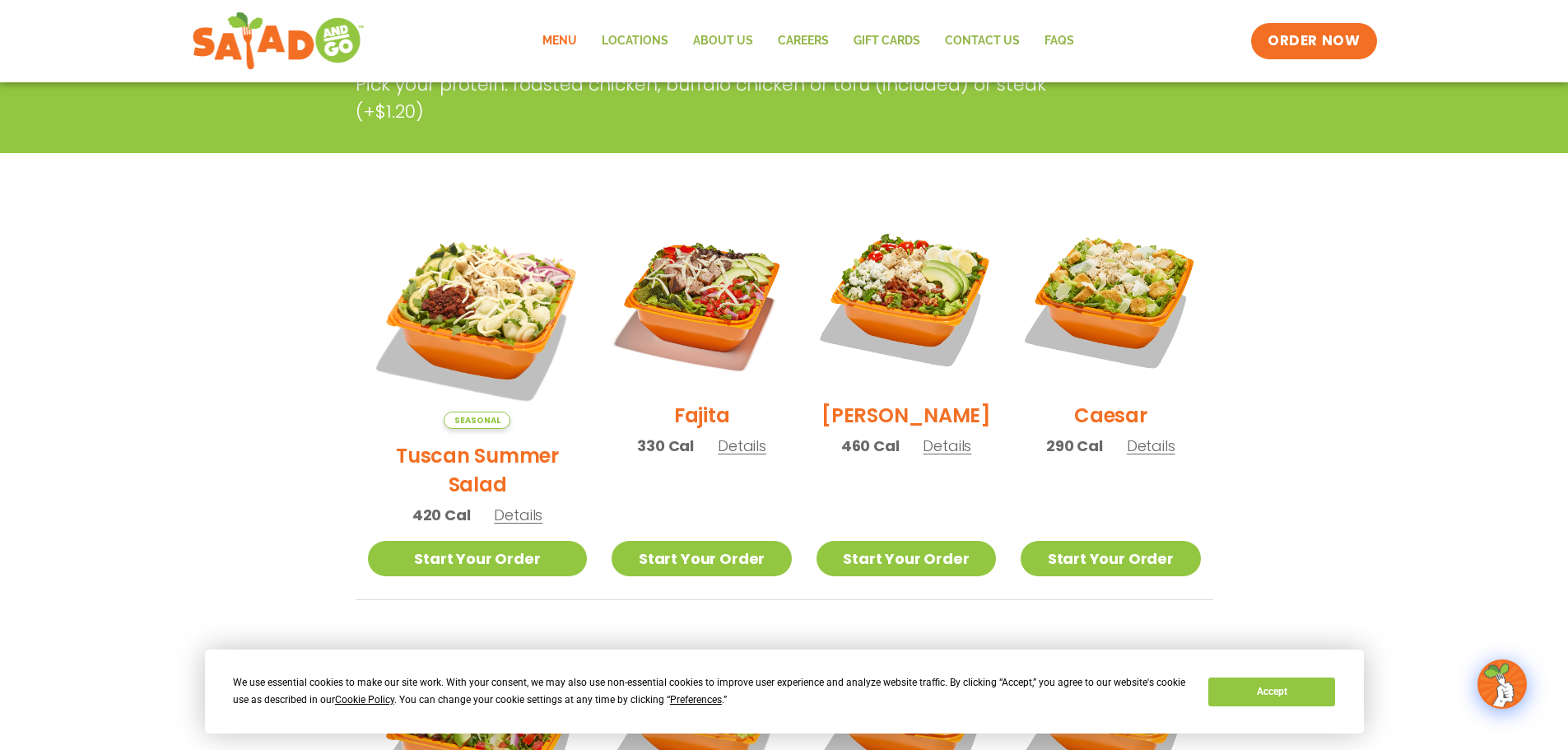
scroll to position [329, 0]
